Goal: Find specific page/section

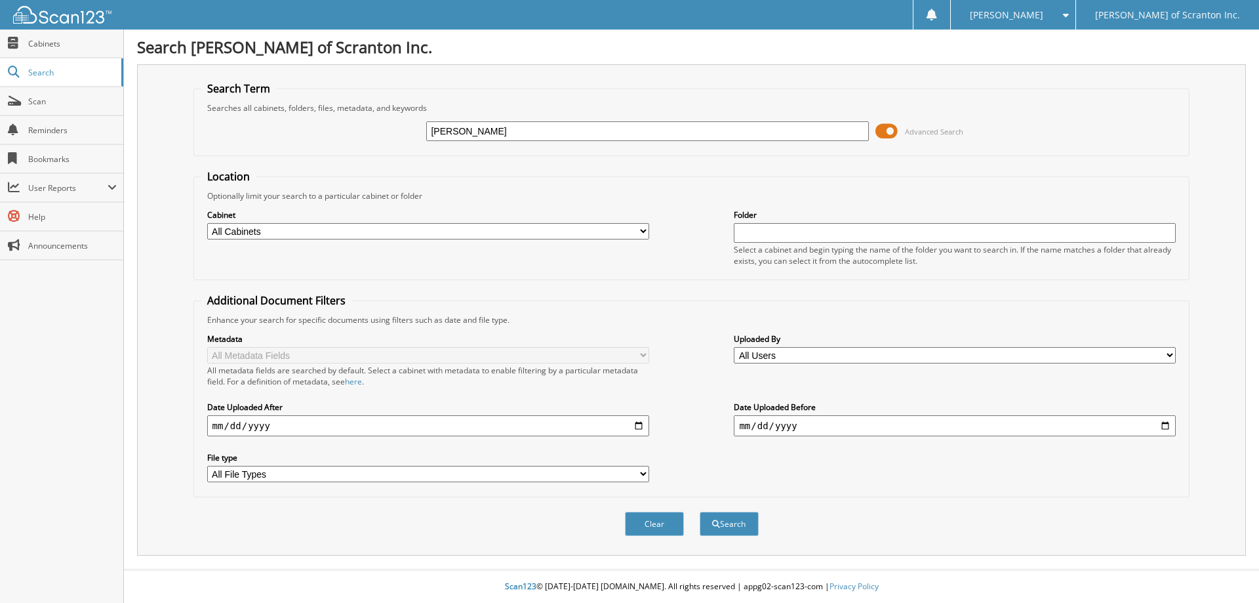
type input "[PERSON_NAME]"
click at [700, 511] on button "Search" at bounding box center [729, 523] width 59 height 24
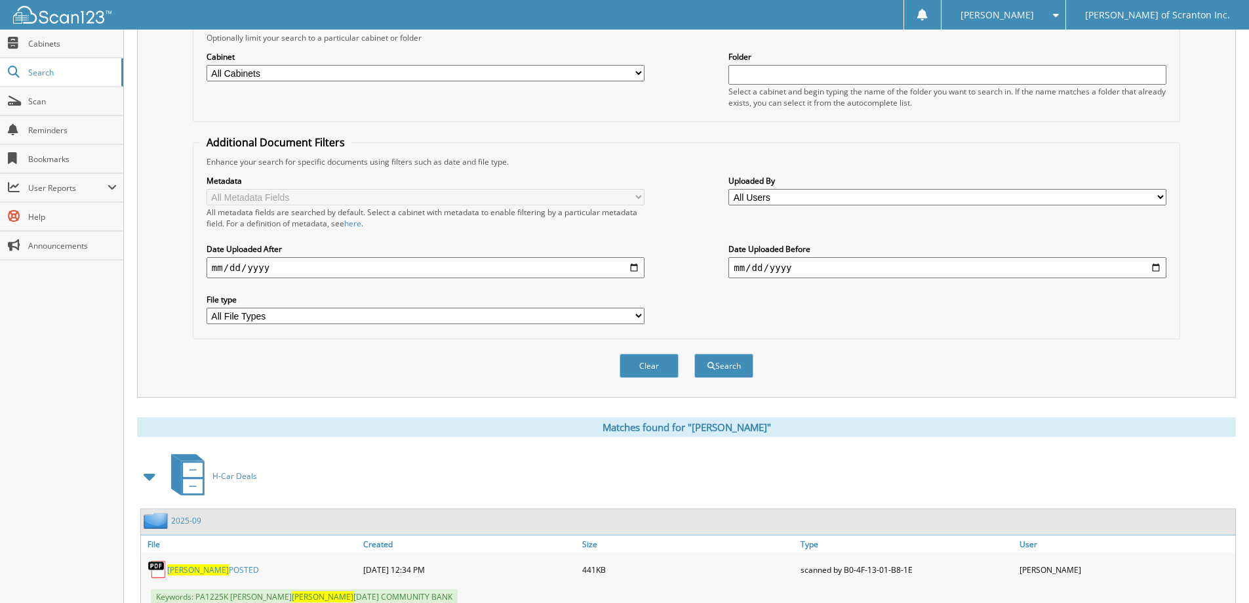
scroll to position [328, 0]
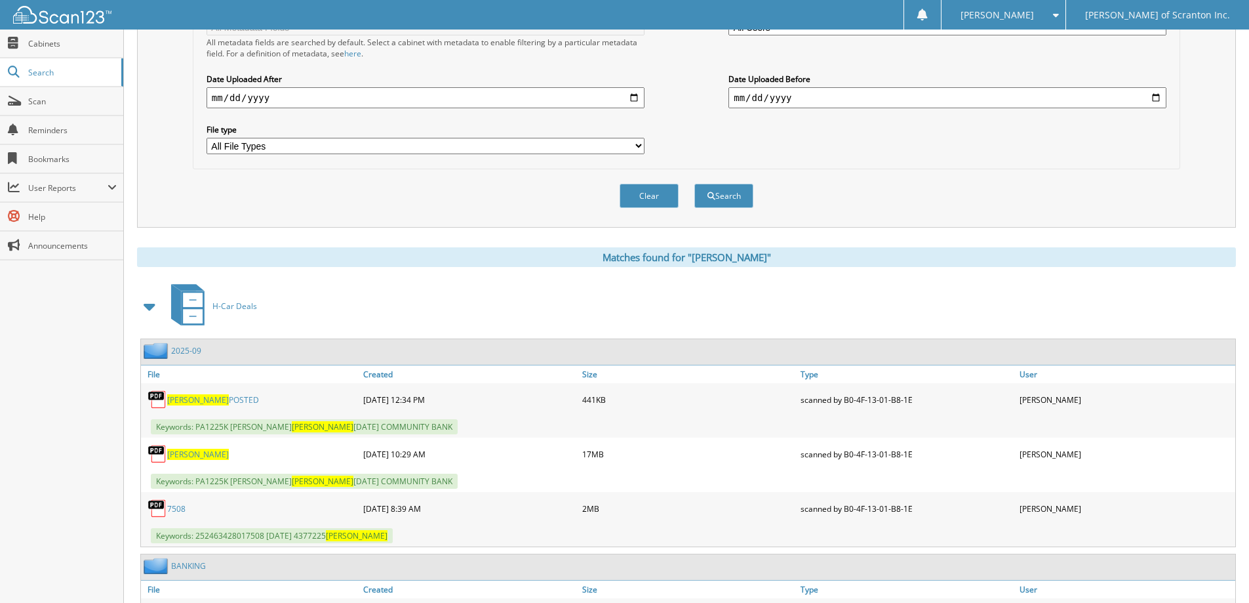
click at [195, 454] on span "COLPITTS" at bounding box center [198, 453] width 62 height 11
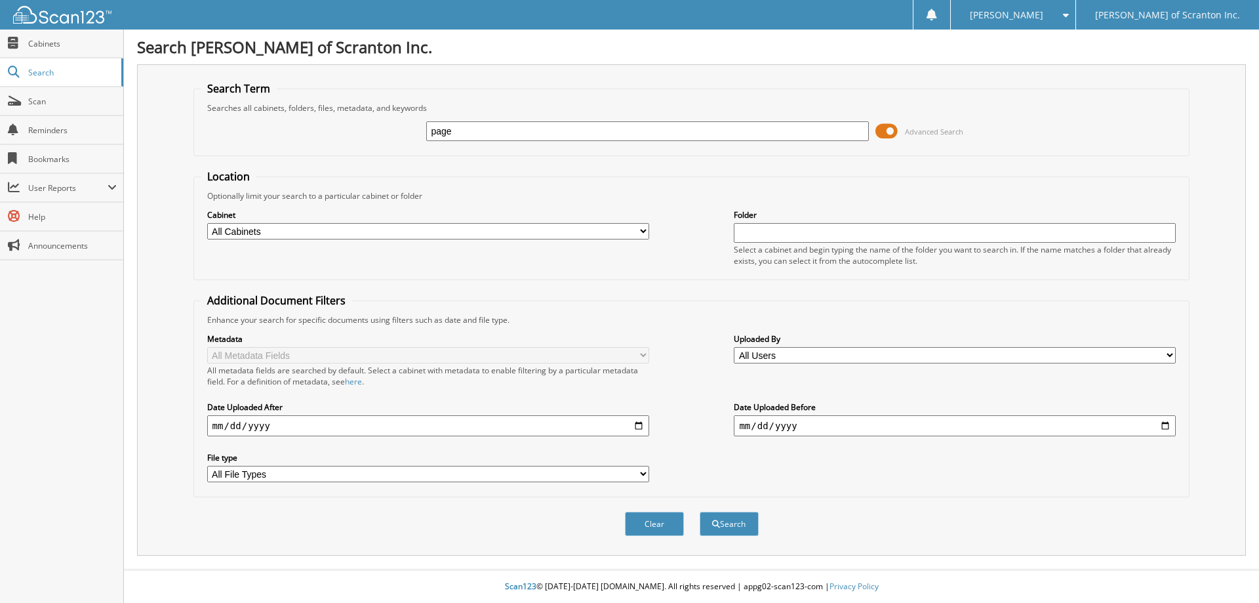
type input "page"
click at [700, 511] on button "Search" at bounding box center [729, 523] width 59 height 24
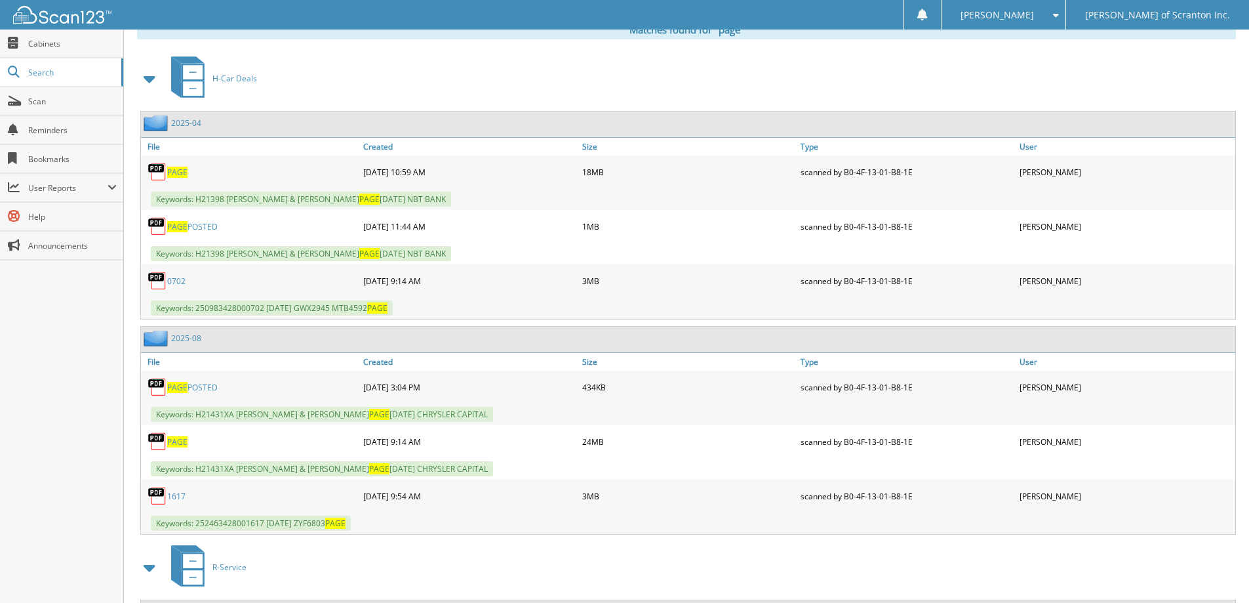
scroll to position [590, 0]
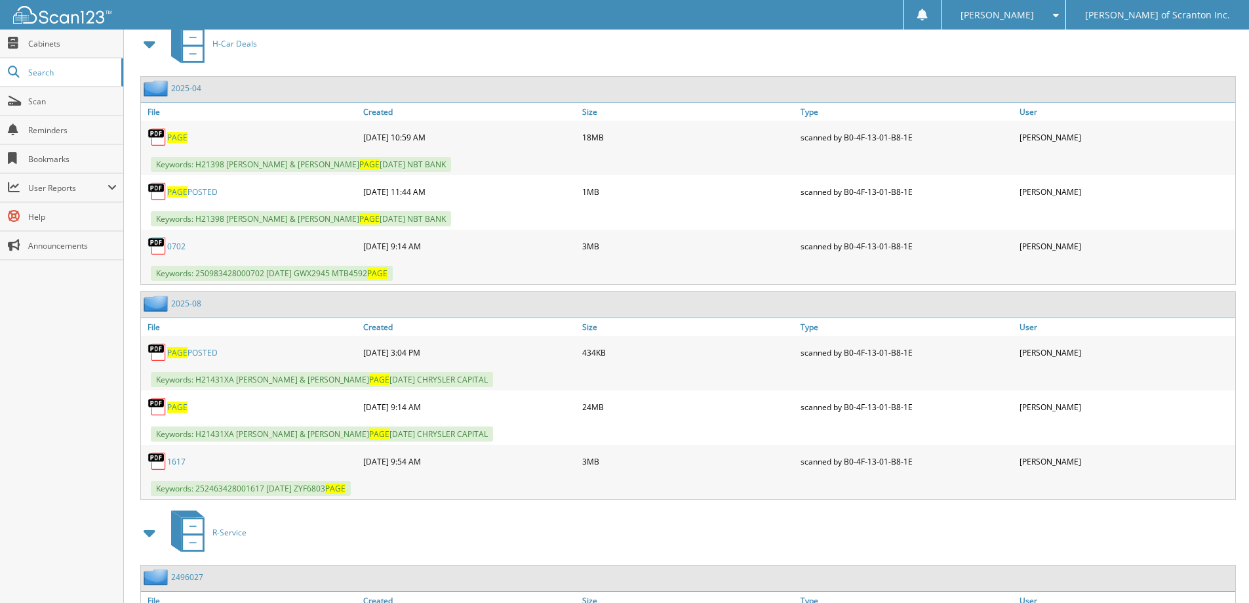
click at [175, 407] on span "PAGE" at bounding box center [177, 406] width 20 height 11
